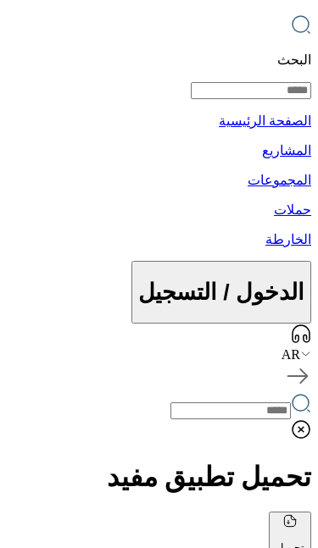
scroll to position [231, 0]
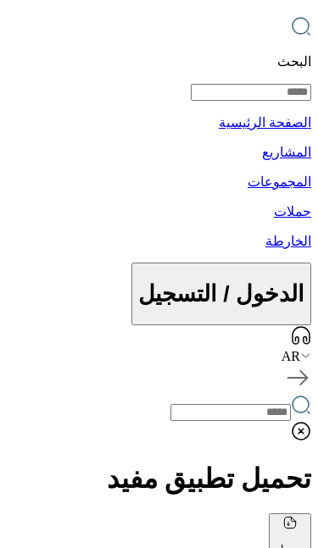
click at [296, 423] on icon at bounding box center [300, 431] width 17 height 17
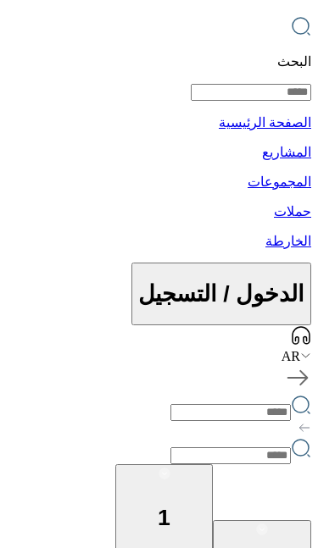
click at [297, 421] on icon at bounding box center [304, 428] width 14 height 14
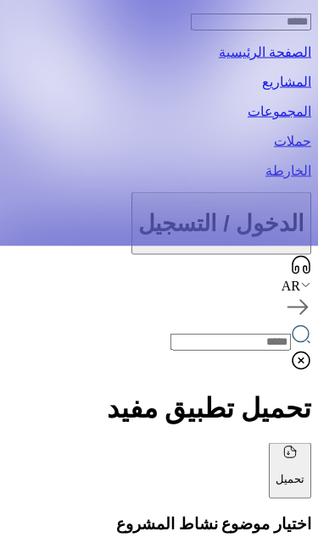
scroll to position [304, 0]
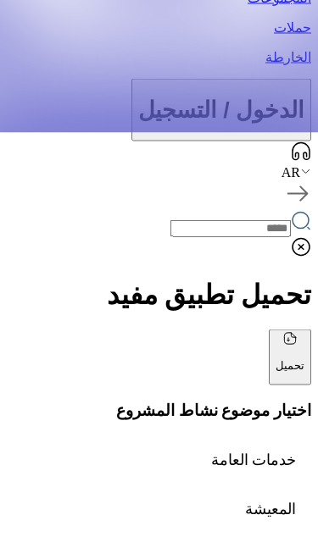
scroll to position [416, 0]
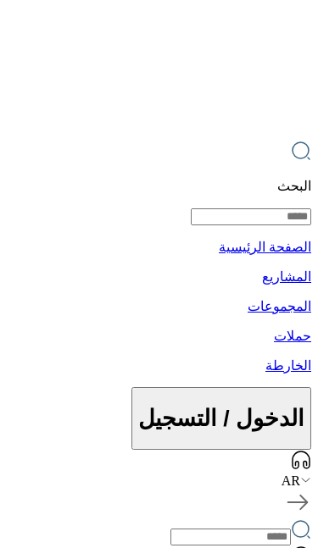
scroll to position [108, 0]
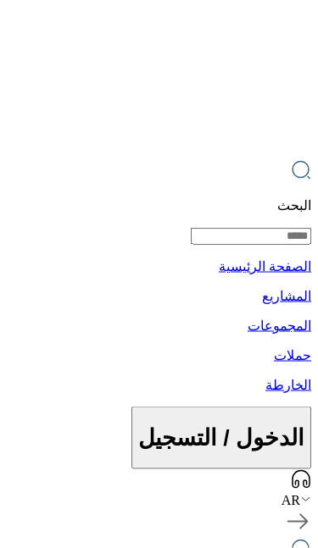
scroll to position [88, 0]
